Goal: Transaction & Acquisition: Purchase product/service

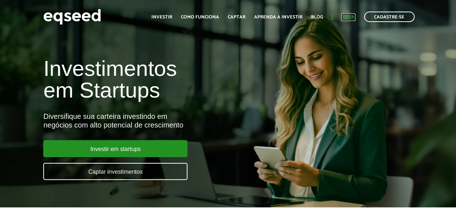
click at [352, 18] on link "Login" at bounding box center [349, 17] width 14 height 5
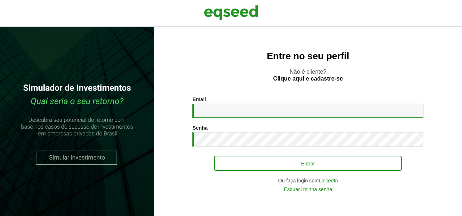
type input "**********"
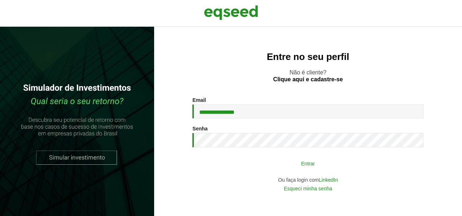
click at [311, 163] on button "Entrar" at bounding box center [308, 163] width 188 height 14
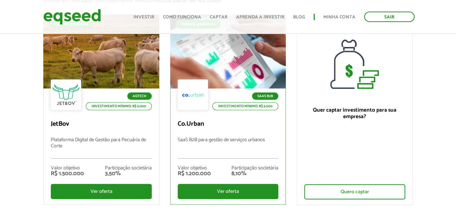
scroll to position [72, 0]
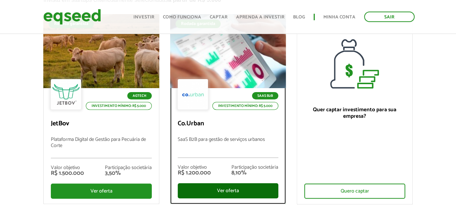
click at [212, 188] on div "Ver oferta" at bounding box center [228, 190] width 101 height 15
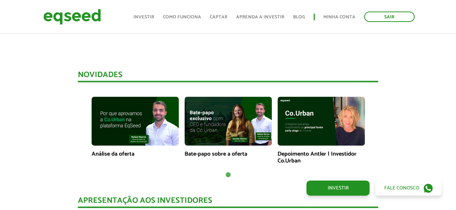
scroll to position [649, 0]
